Goal: Task Accomplishment & Management: Manage account settings

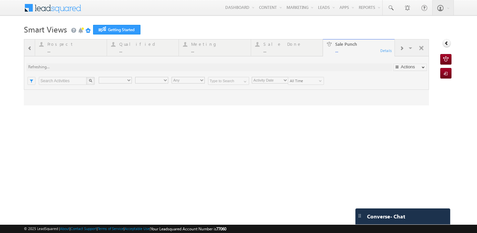
type input "Any Owner"
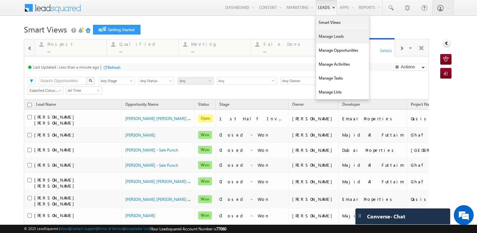
click at [321, 35] on link "Manage Leads" at bounding box center [342, 36] width 53 height 14
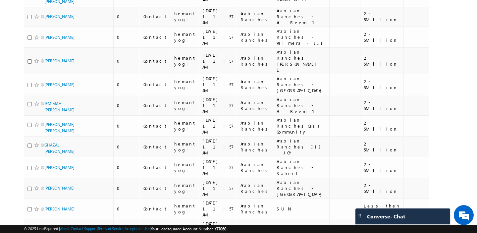
scroll to position [3227, 0]
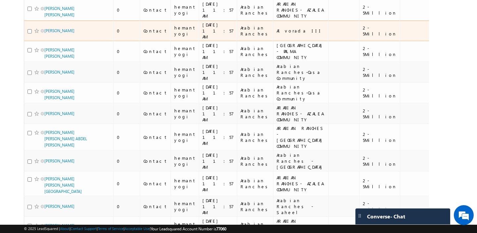
scroll to position [3301, 0]
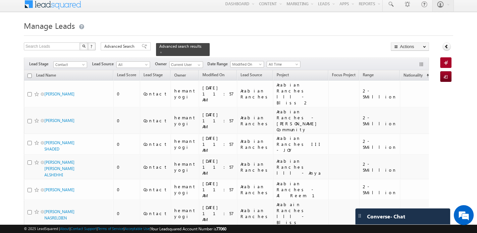
scroll to position [0, 0]
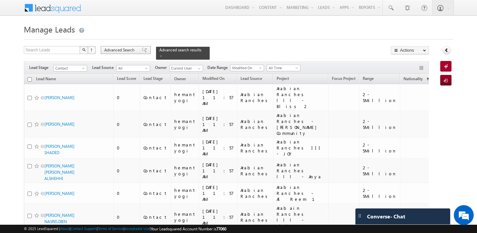
click at [128, 49] on span "Advanced Search" at bounding box center [120, 50] width 32 height 6
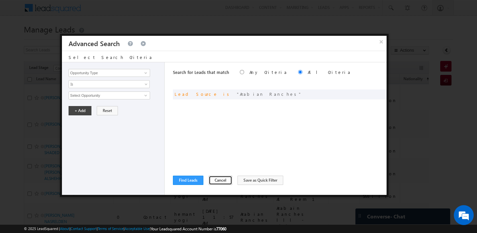
click at [213, 181] on button "Cancel" at bounding box center [221, 180] width 24 height 9
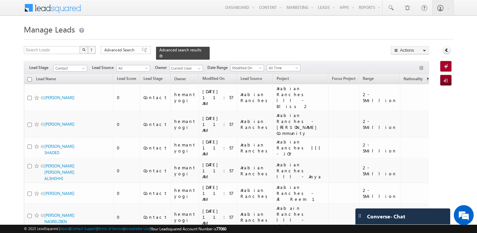
click at [159, 55] on span at bounding box center [160, 55] width 3 height 3
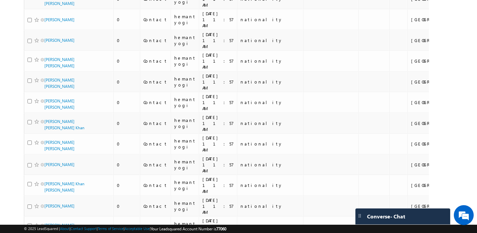
scroll to position [3032, 0]
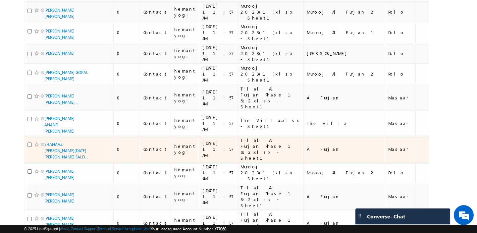
scroll to position [152, 0]
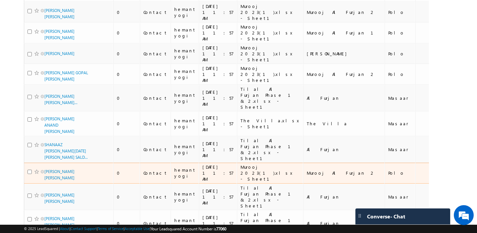
drag, startPoint x: 409, startPoint y: 126, endPoint x: 378, endPoint y: 127, distance: 30.8
click at [378, 163] on tr "[PERSON_NAME] [PERSON_NAME] 0 Contact hemant yogi [DATE] 11:57 AM Murooj 2023(1…" at bounding box center [282, 173] width 516 height 21
copy tr "[GEOGRAPHIC_DATA]"
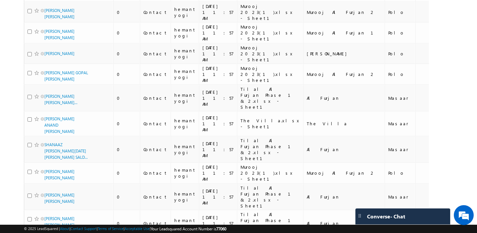
scroll to position [0, 0]
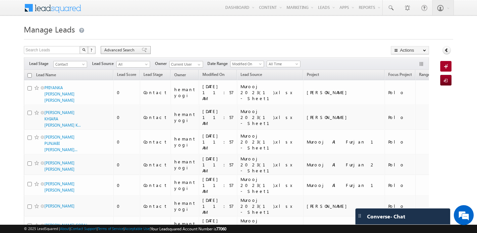
click at [119, 50] on span "Advanced Search" at bounding box center [120, 50] width 32 height 6
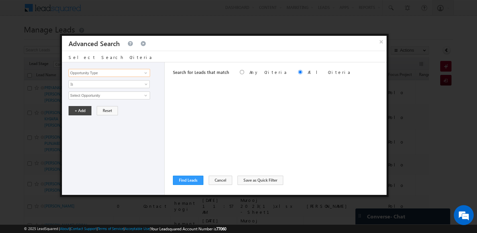
click at [103, 69] on input "Opportunity Type" at bounding box center [109, 73] width 81 height 8
click at [100, 85] on link "Nationality" at bounding box center [109, 87] width 81 height 8
type input "Nationality"
click at [92, 98] on input "text" at bounding box center [109, 95] width 81 height 8
paste input "[GEOGRAPHIC_DATA]"
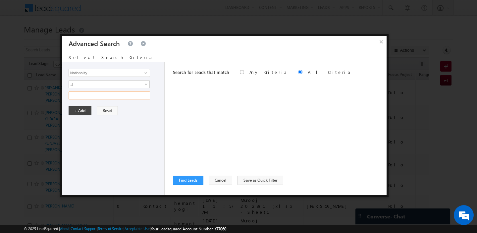
type input "[GEOGRAPHIC_DATA]"
click at [79, 110] on button "+ Add" at bounding box center [80, 110] width 23 height 9
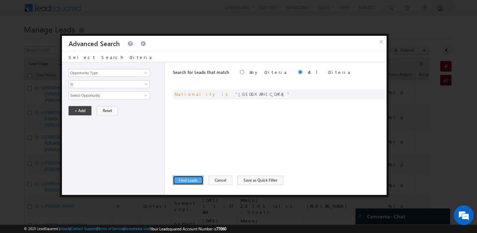
click at [181, 180] on button "Find Leads" at bounding box center [188, 180] width 30 height 9
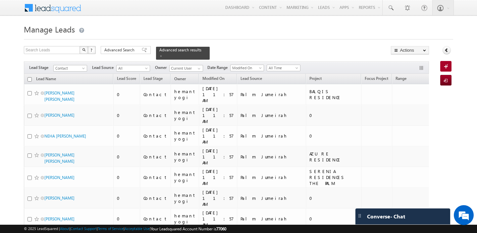
click at [28, 79] on input "checkbox" at bounding box center [29, 79] width 4 height 4
checkbox input "true"
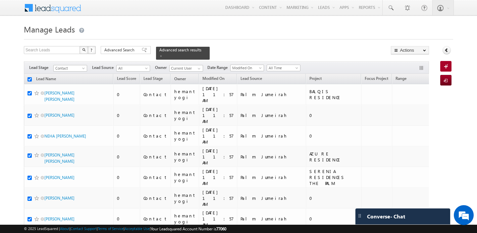
checkbox input "true"
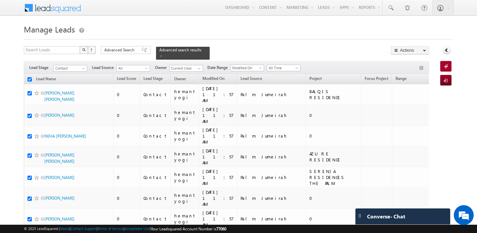
checkbox input "true"
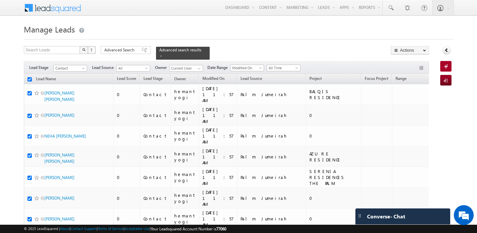
checkbox input "true"
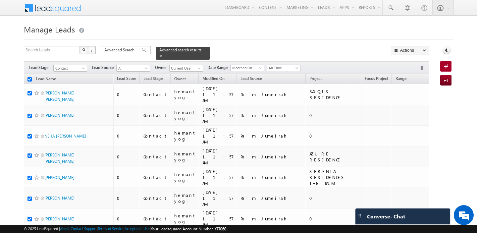
checkbox input "true"
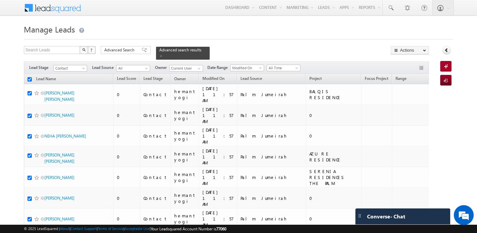
checkbox input "true"
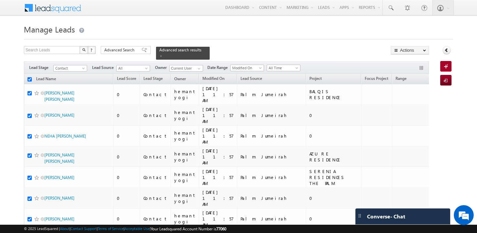
checkbox input "true"
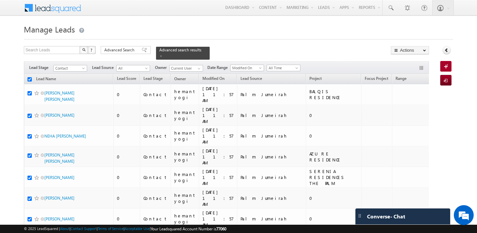
checkbox input "true"
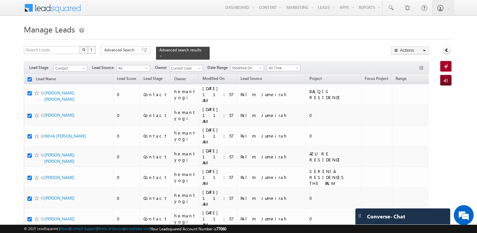
checkbox input "true"
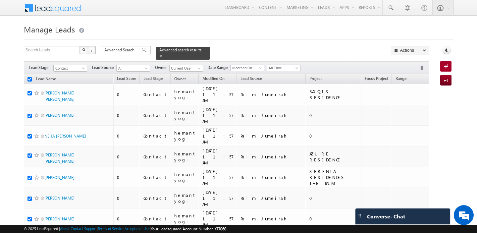
checkbox input "true"
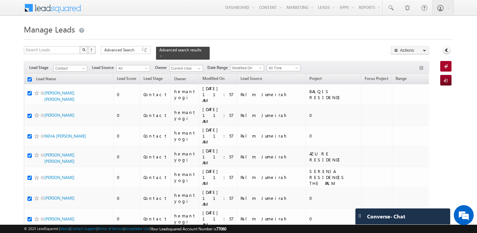
checkbox input "true"
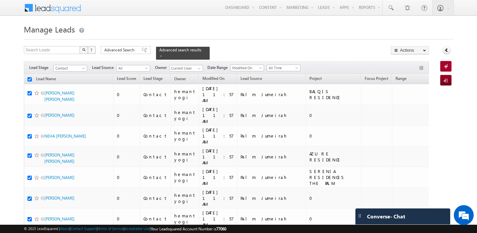
checkbox input "true"
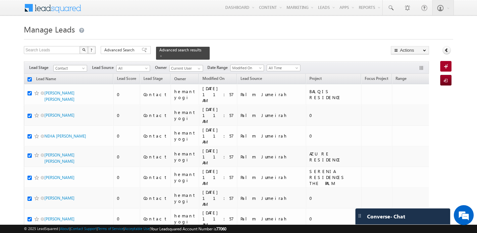
checkbox input "true"
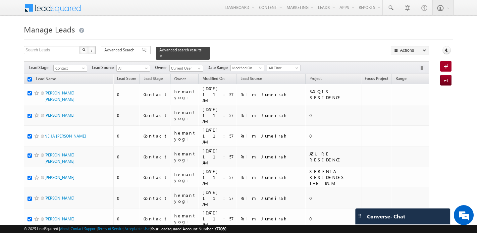
checkbox input "true"
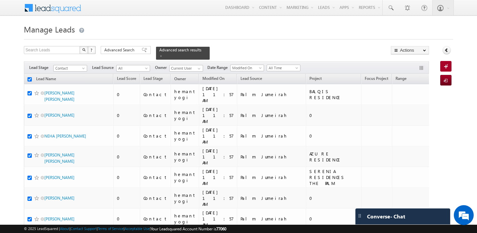
checkbox input "true"
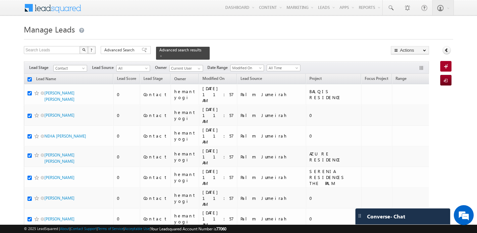
checkbox input "true"
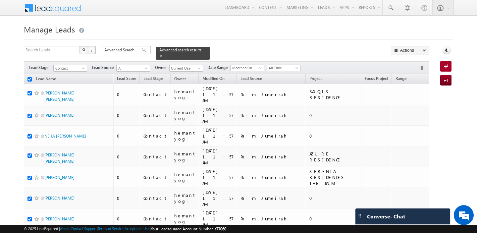
checkbox input "true"
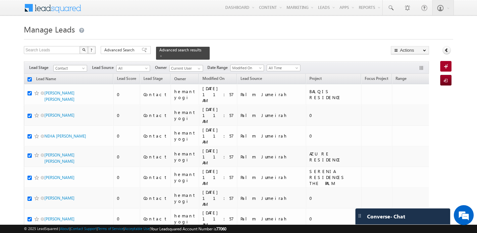
checkbox input "true"
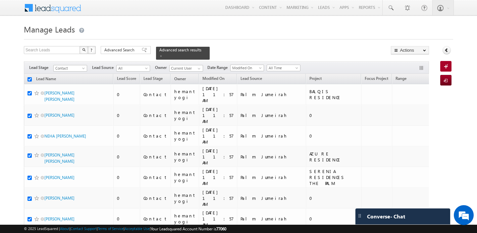
checkbox input "true"
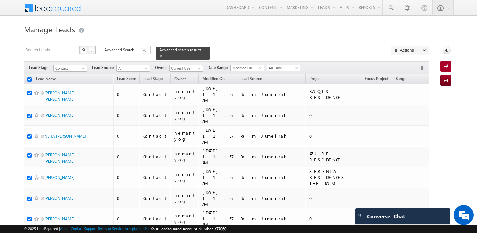
checkbox input "true"
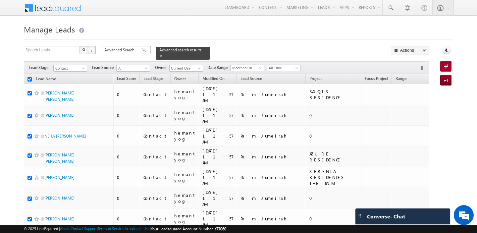
checkbox input "true"
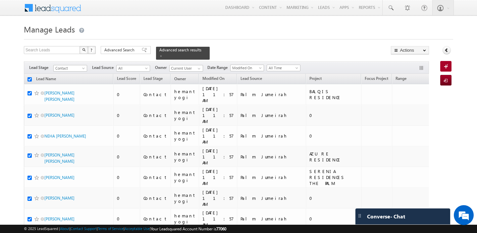
checkbox input "true"
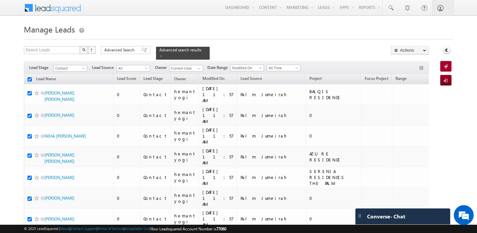
checkbox input "true"
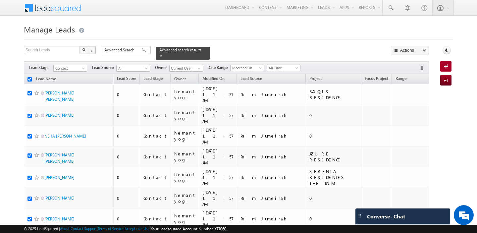
checkbox input "true"
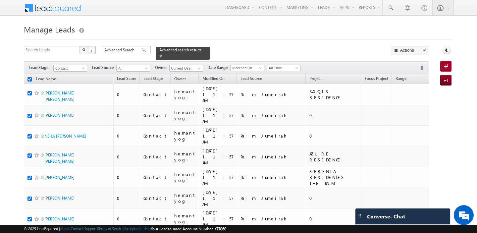
checkbox input "true"
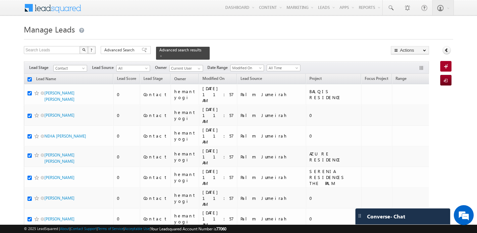
checkbox input "true"
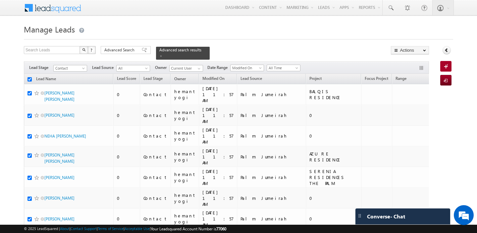
checkbox input "true"
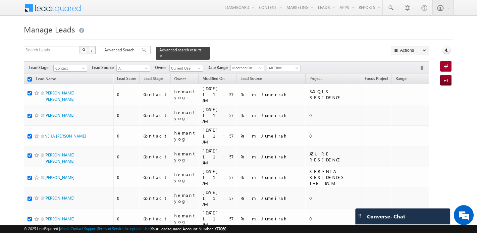
checkbox input "true"
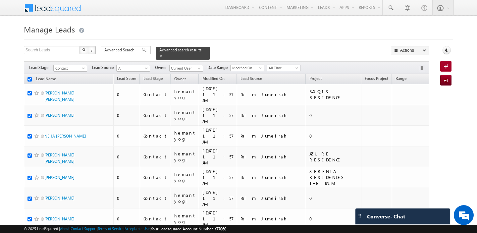
checkbox input "true"
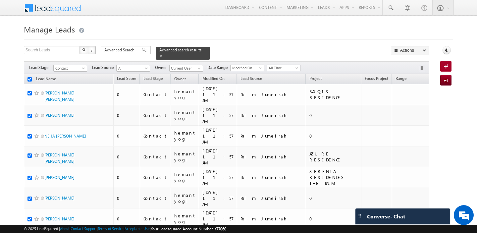
checkbox input "true"
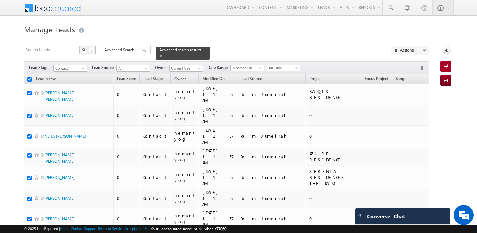
checkbox input "true"
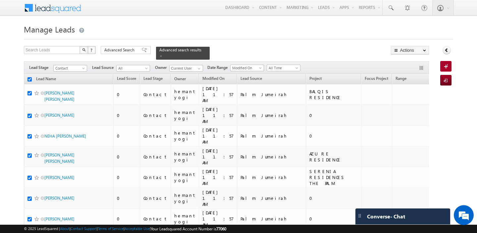
checkbox input "true"
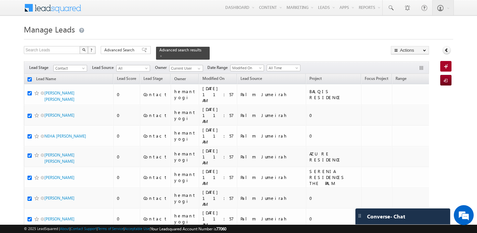
checkbox input "true"
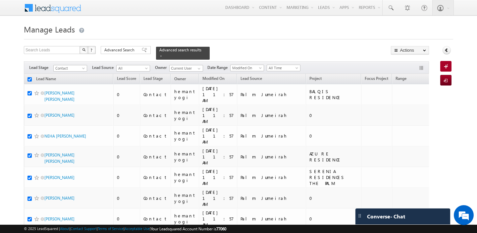
checkbox input "true"
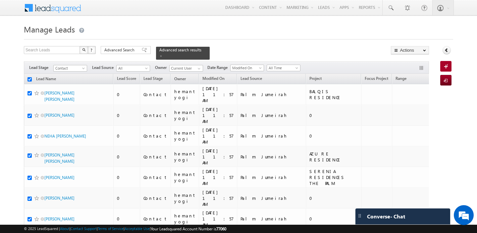
checkbox input "true"
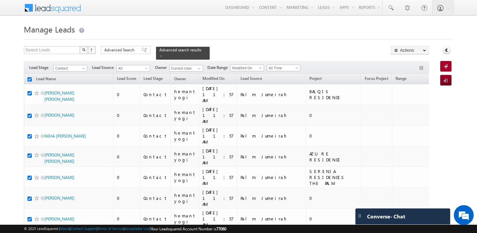
checkbox input "true"
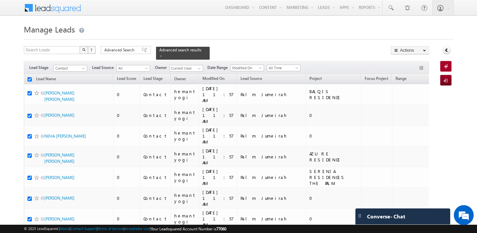
checkbox input "true"
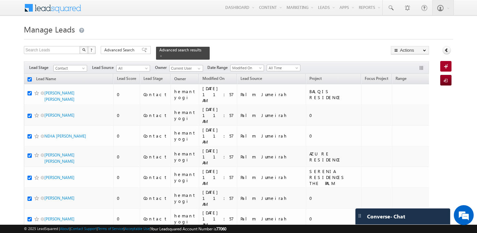
checkbox input "true"
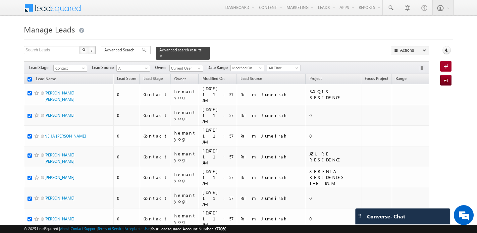
checkbox input "true"
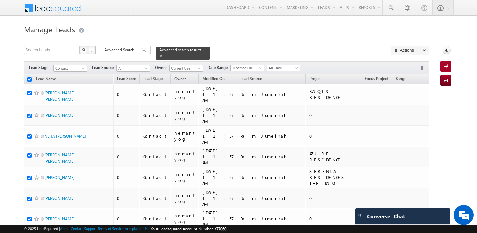
checkbox input "true"
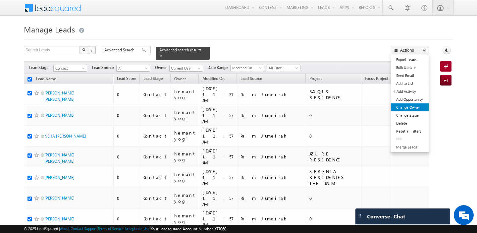
click at [405, 104] on link "Change Owner" at bounding box center [409, 107] width 37 height 8
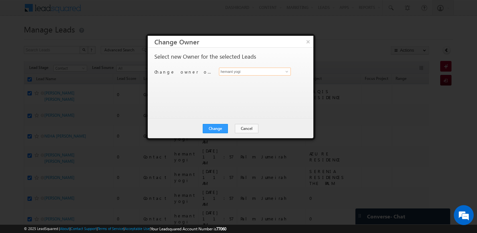
click at [267, 72] on input "hemant yogi" at bounding box center [255, 72] width 72 height 8
click at [256, 80] on link "[PERSON_NAME] [PERSON_NAME][EMAIL_ADDRESS][PERSON_NAME][DOMAIN_NAME]" at bounding box center [255, 82] width 72 height 13
click at [308, 42] on button "×" at bounding box center [307, 42] width 11 height 12
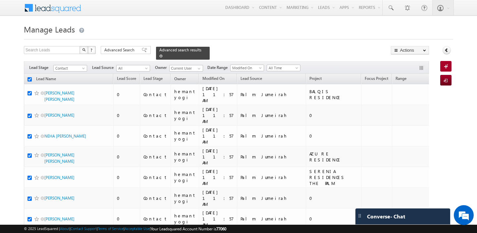
click at [159, 55] on span at bounding box center [160, 55] width 3 height 3
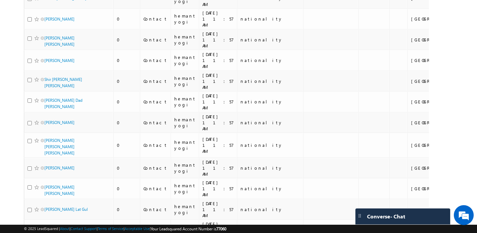
scroll to position [3032, 0]
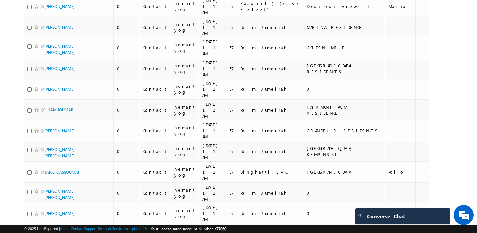
scroll to position [3126, 0]
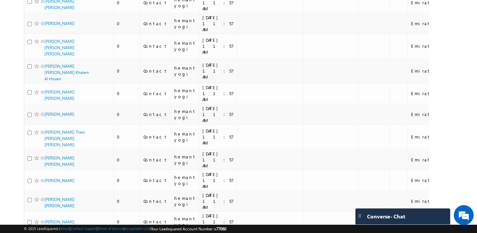
scroll to position [3292, 0]
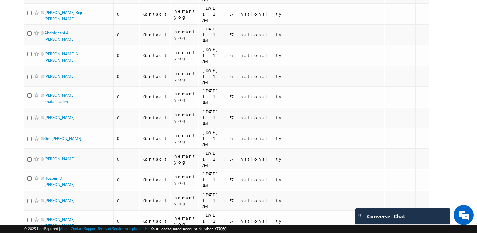
scroll to position [3544, 0]
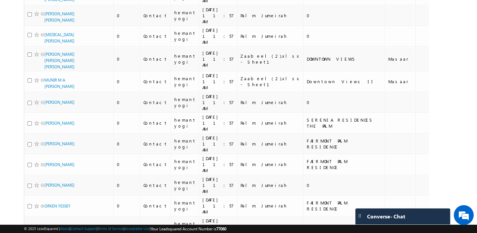
scroll to position [3166, 0]
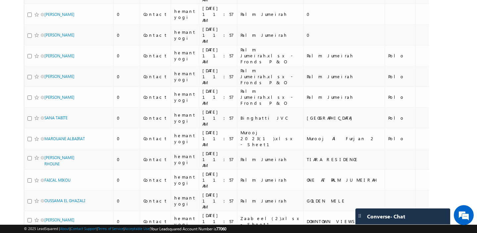
scroll to position [3159, 0]
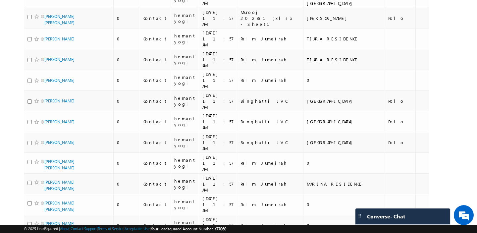
scroll to position [0, 0]
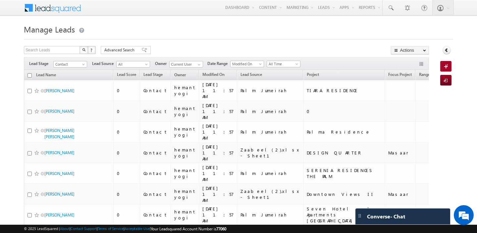
click at [31, 76] on input "checkbox" at bounding box center [29, 75] width 4 height 4
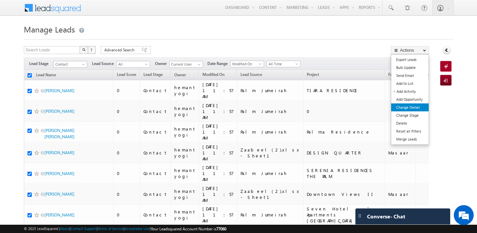
click at [407, 106] on link "Change Owner" at bounding box center [409, 107] width 37 height 8
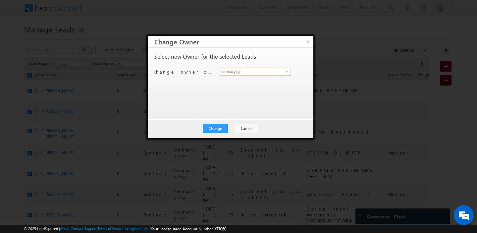
click at [239, 70] on input "hemant yogi" at bounding box center [255, 72] width 72 height 8
click at [237, 85] on span "[PERSON_NAME][EMAIL_ADDRESS][PERSON_NAME][DOMAIN_NAME]" at bounding box center [252, 84] width 60 height 5
click at [218, 124] on button "Change" at bounding box center [215, 128] width 25 height 9
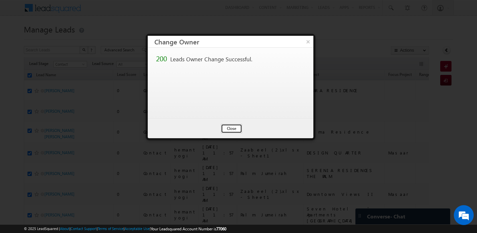
click at [228, 125] on button "Close" at bounding box center [231, 128] width 21 height 9
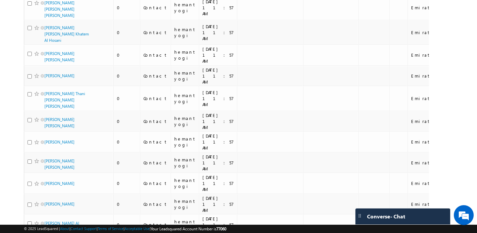
scroll to position [3292, 0]
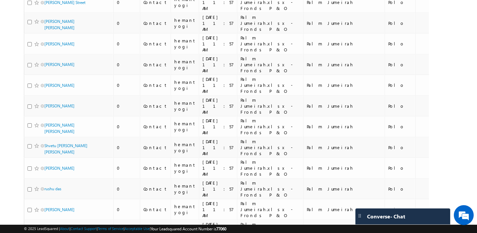
scroll to position [3126, 0]
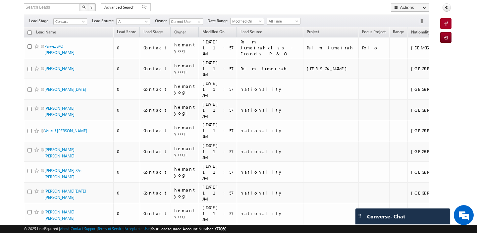
scroll to position [0, 0]
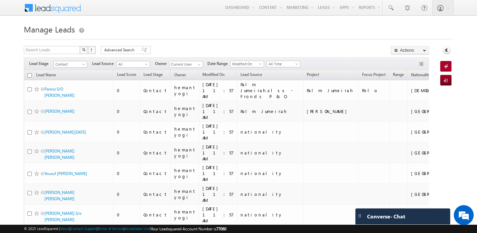
click at [30, 77] on input "checkbox" at bounding box center [29, 75] width 4 height 4
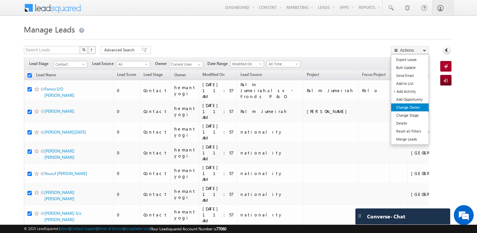
click at [411, 109] on link "Change Owner" at bounding box center [409, 107] width 37 height 8
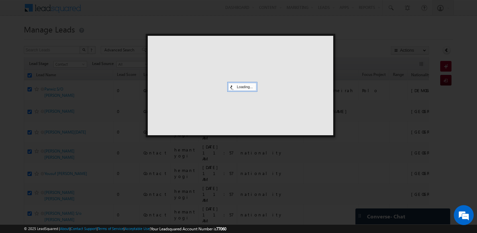
scroll to position [76, 0]
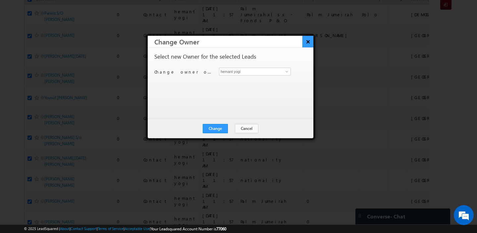
click at [310, 42] on button "×" at bounding box center [307, 42] width 11 height 12
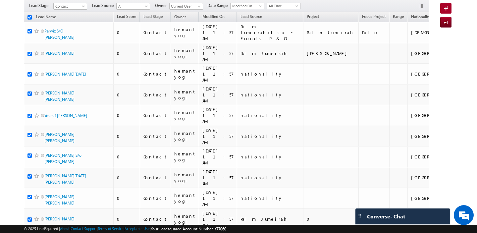
scroll to position [0, 0]
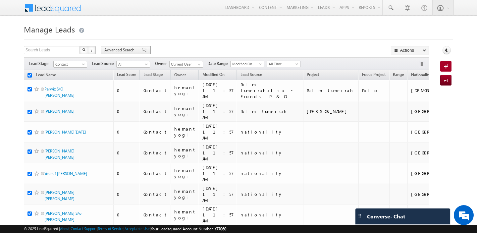
click at [115, 51] on span "Advanced Search" at bounding box center [120, 50] width 32 height 6
click at [117, 49] on span "Advanced Search" at bounding box center [120, 50] width 32 height 6
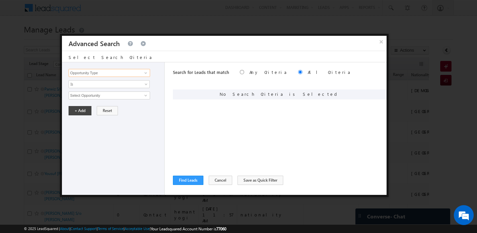
click at [110, 73] on input "Opportunity Type" at bounding box center [109, 73] width 81 height 8
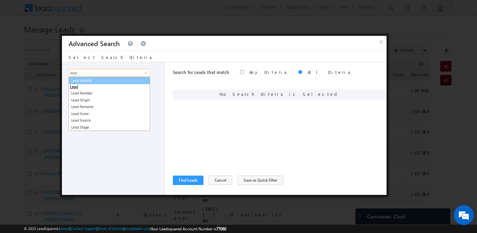
click at [109, 83] on link "Lead Activity" at bounding box center [109, 81] width 81 height 8
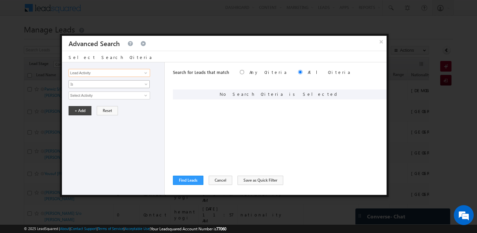
type input "Lead Activity"
click at [109, 83] on span "Is" at bounding box center [105, 84] width 72 height 6
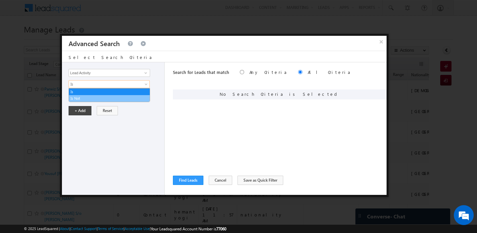
click at [91, 99] on link "Is Not" at bounding box center [109, 98] width 81 height 6
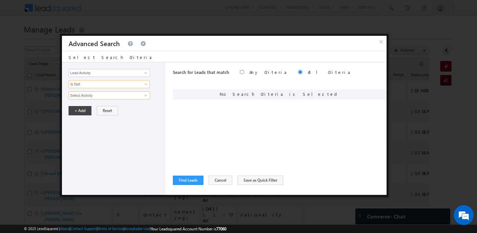
click at [91, 99] on input "Select Activity" at bounding box center [109, 95] width 81 height 8
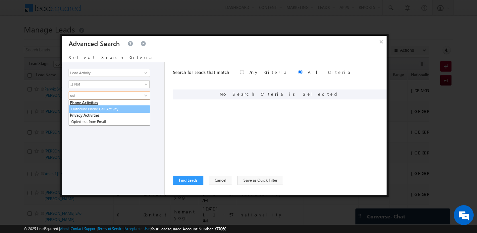
click at [94, 109] on link "Outbound Phone Call Activity" at bounding box center [109, 109] width 81 height 8
type input "Outbound Phone Call Activity"
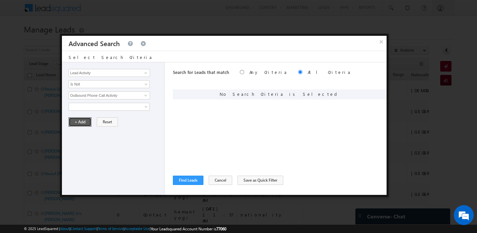
click at [82, 120] on button "+ Add" at bounding box center [80, 121] width 23 height 9
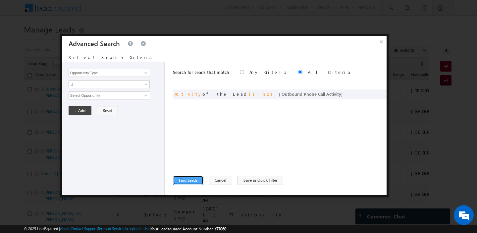
click at [189, 181] on button "Find Leads" at bounding box center [188, 180] width 30 height 9
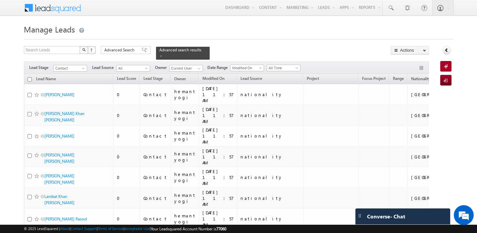
click at [29, 79] on input "checkbox" at bounding box center [29, 79] width 4 height 4
checkbox input "true"
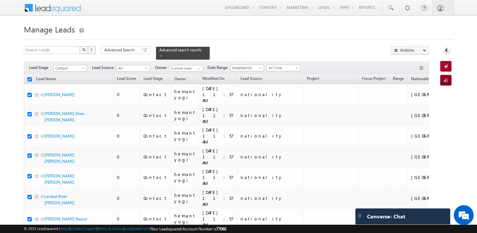
checkbox input "true"
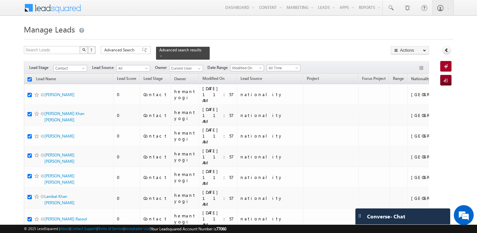
checkbox input "true"
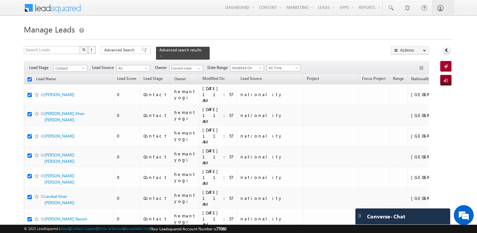
checkbox input "true"
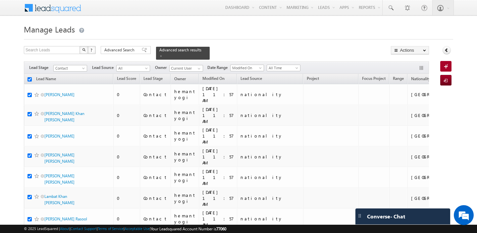
checkbox input "true"
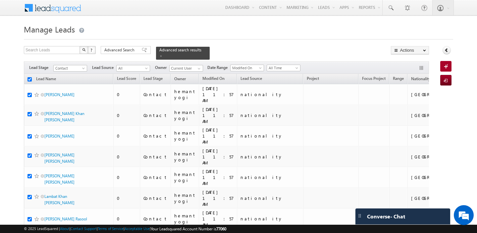
checkbox input "true"
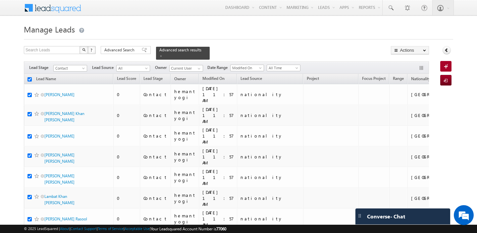
checkbox input "true"
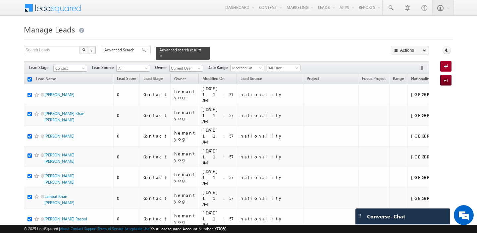
checkbox input "true"
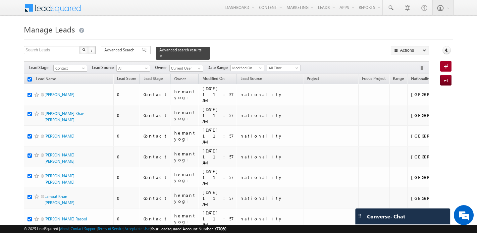
checkbox input "true"
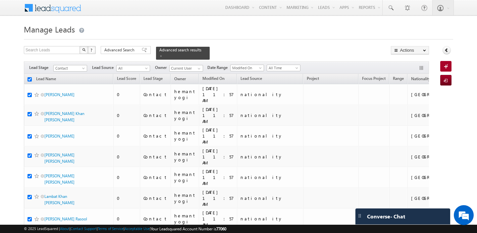
checkbox input "true"
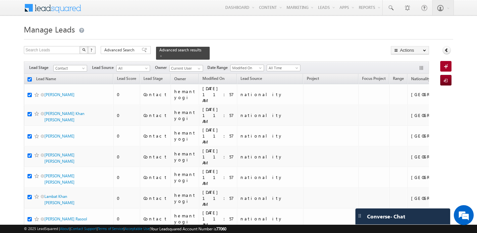
checkbox input "true"
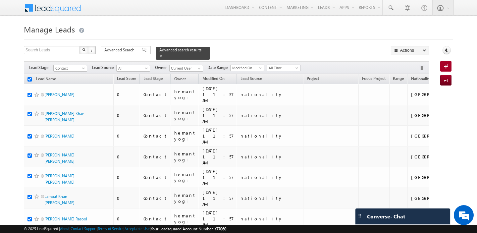
checkbox input "true"
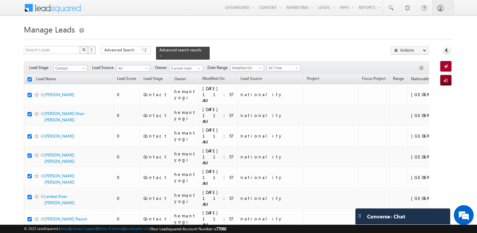
checkbox input "true"
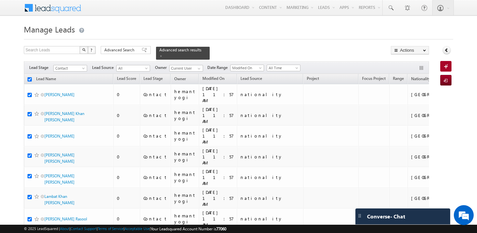
checkbox input "true"
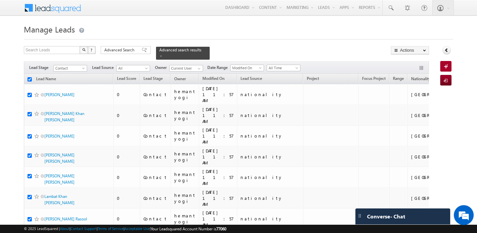
checkbox input "true"
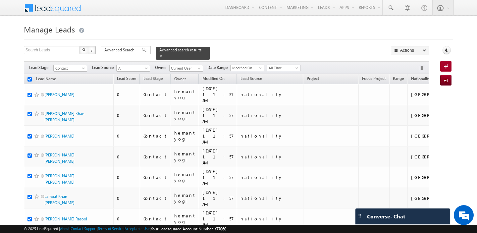
checkbox input "true"
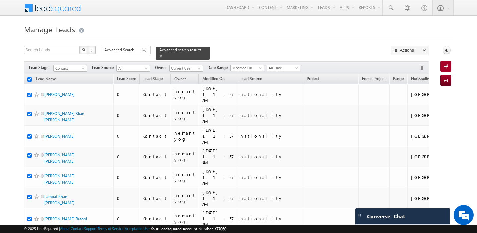
checkbox input "true"
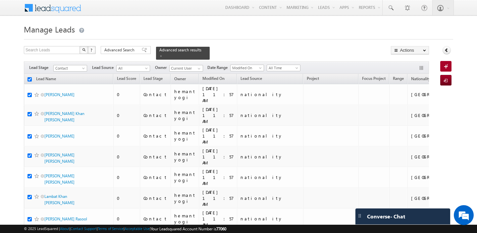
checkbox input "true"
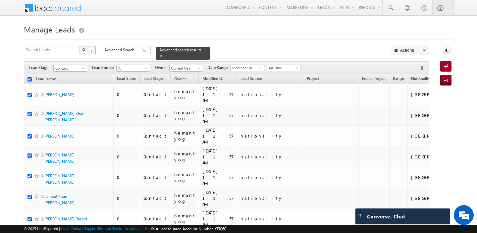
checkbox input "true"
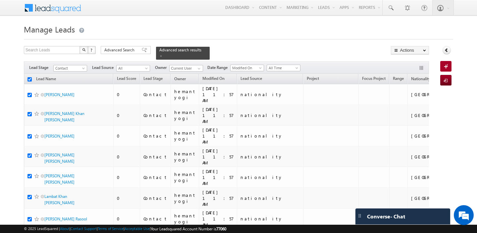
checkbox input "true"
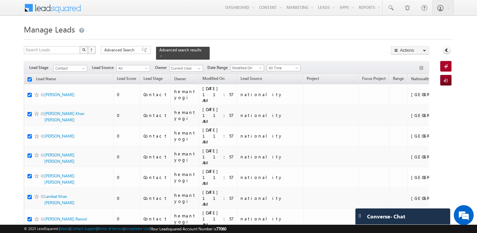
checkbox input "true"
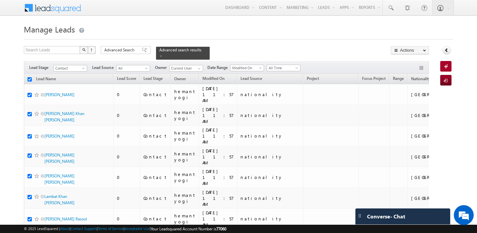
checkbox input "true"
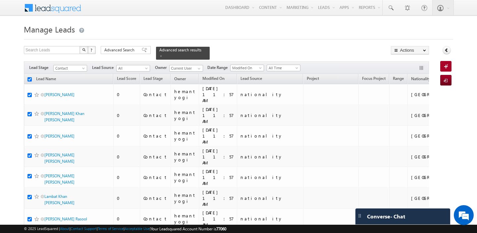
checkbox input "true"
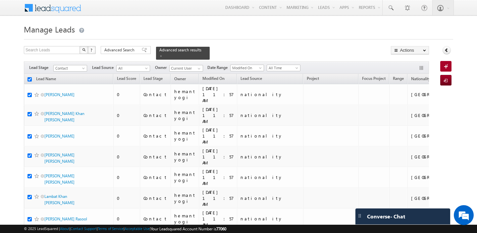
checkbox input "true"
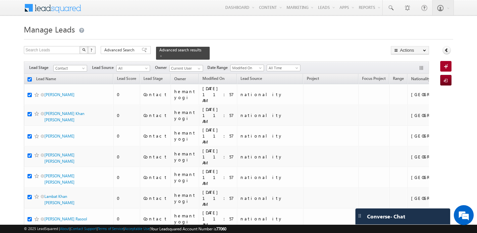
checkbox input "true"
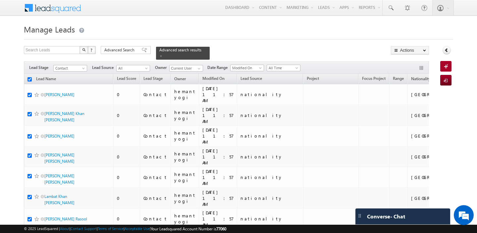
checkbox input "true"
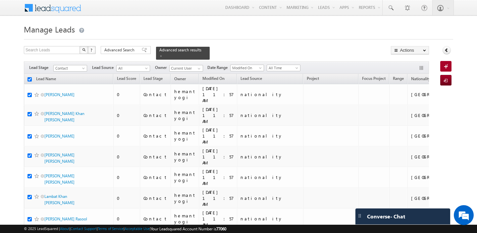
checkbox input "true"
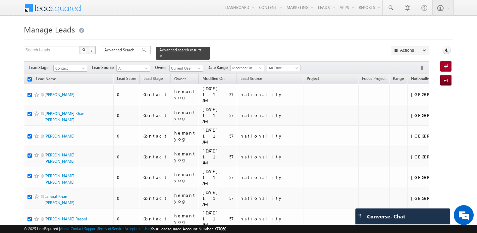
checkbox input "true"
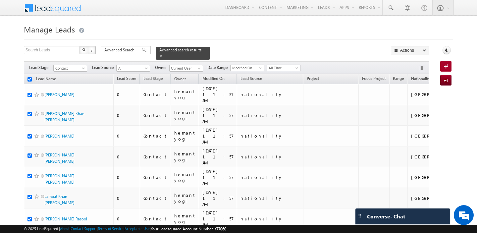
checkbox input "true"
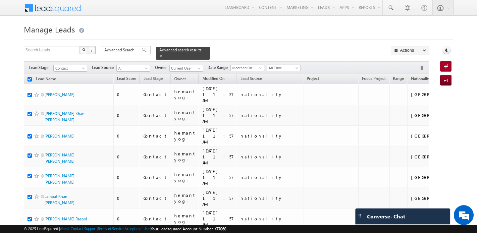
checkbox input "true"
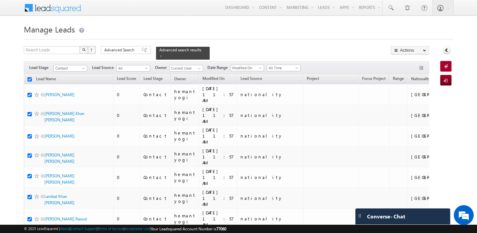
checkbox input "true"
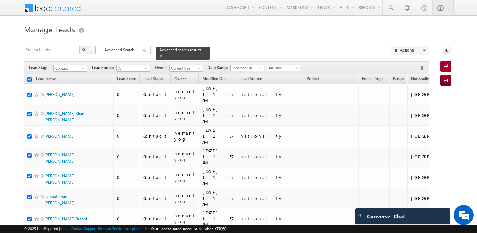
checkbox input "true"
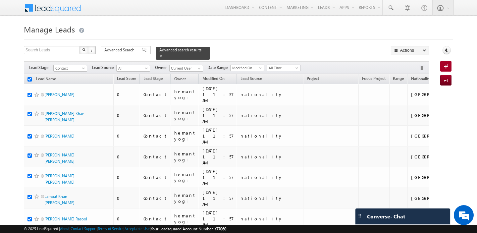
checkbox input "true"
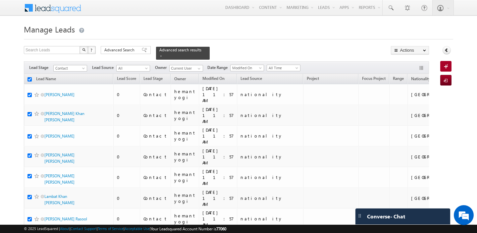
checkbox input "true"
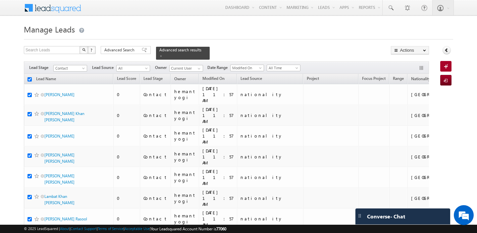
checkbox input "true"
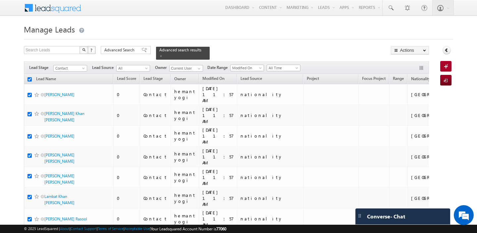
checkbox input "true"
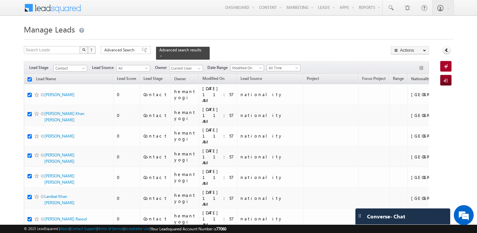
checkbox input "true"
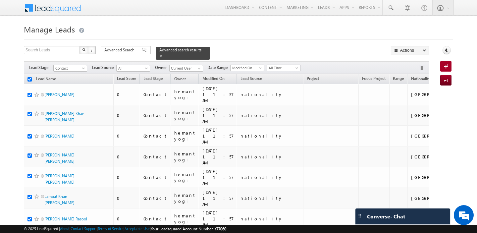
checkbox input "true"
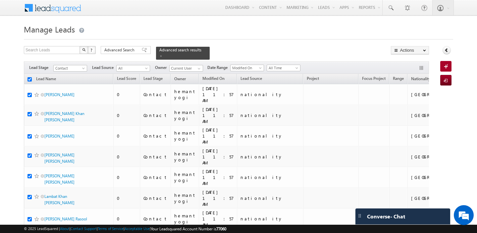
checkbox input "true"
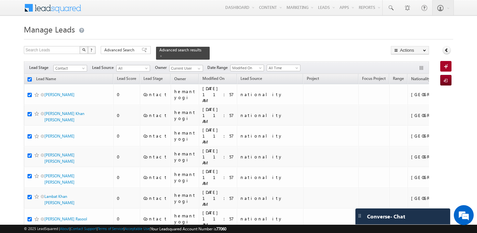
checkbox input "true"
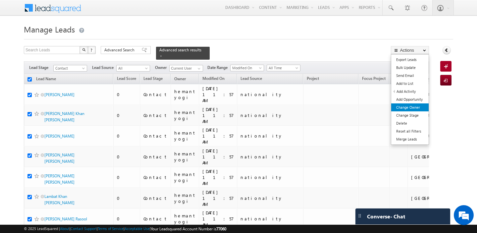
click at [408, 107] on link "Change Owner" at bounding box center [409, 107] width 37 height 8
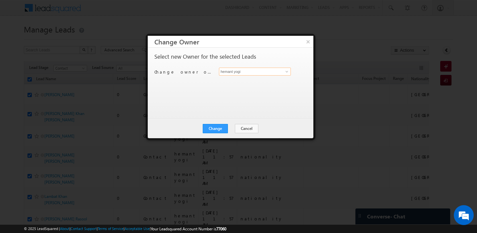
click at [240, 73] on input "hemant yogi" at bounding box center [255, 72] width 72 height 8
click at [244, 80] on link "harpreet hundal harpreet.hundal@indglobal.ae" at bounding box center [255, 82] width 72 height 13
click at [211, 130] on button "Change" at bounding box center [215, 128] width 25 height 9
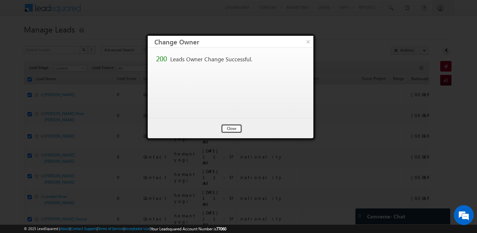
click at [233, 130] on button "Close" at bounding box center [231, 128] width 21 height 9
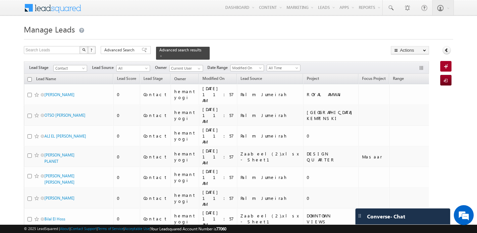
click at [31, 79] on input "checkbox" at bounding box center [29, 79] width 4 height 4
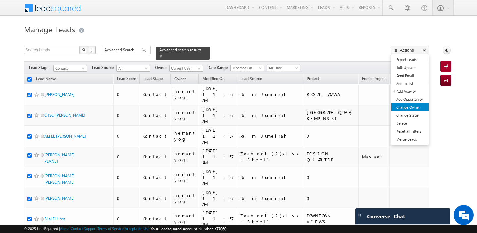
click at [410, 108] on link "Change Owner" at bounding box center [409, 107] width 37 height 8
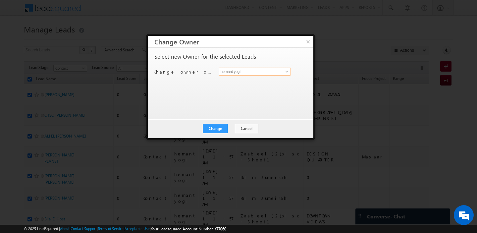
click at [249, 70] on input "hemant yogi" at bounding box center [255, 72] width 72 height 8
click at [238, 80] on link "[PERSON_NAME] [PERSON_NAME][EMAIL_ADDRESS][PERSON_NAME][DOMAIN_NAME]" at bounding box center [255, 82] width 72 height 13
click at [216, 129] on button "Change" at bounding box center [215, 128] width 25 height 9
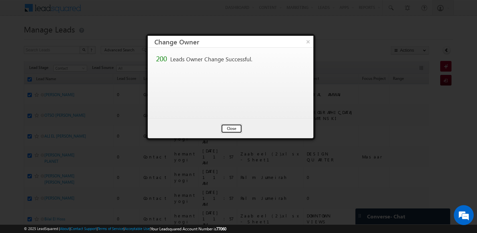
click at [233, 132] on button "Close" at bounding box center [231, 128] width 21 height 9
